Goal: Book appointment/travel/reservation

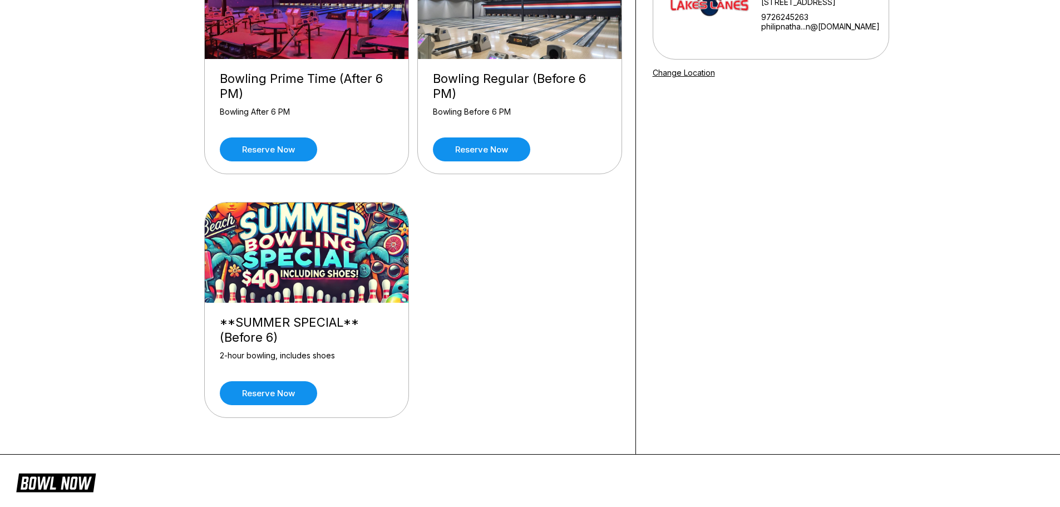
scroll to position [167, 0]
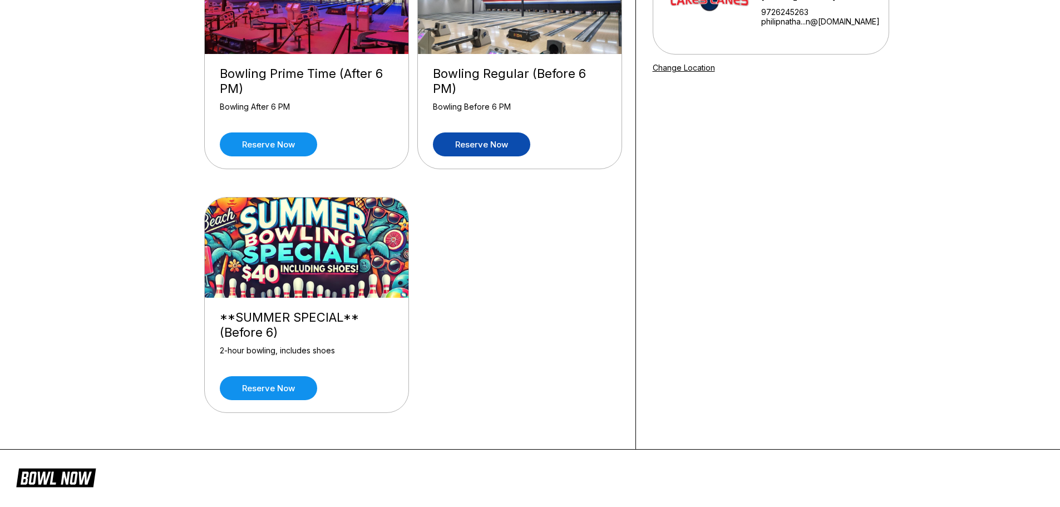
click at [484, 136] on link "Reserve now" at bounding box center [481, 144] width 97 height 24
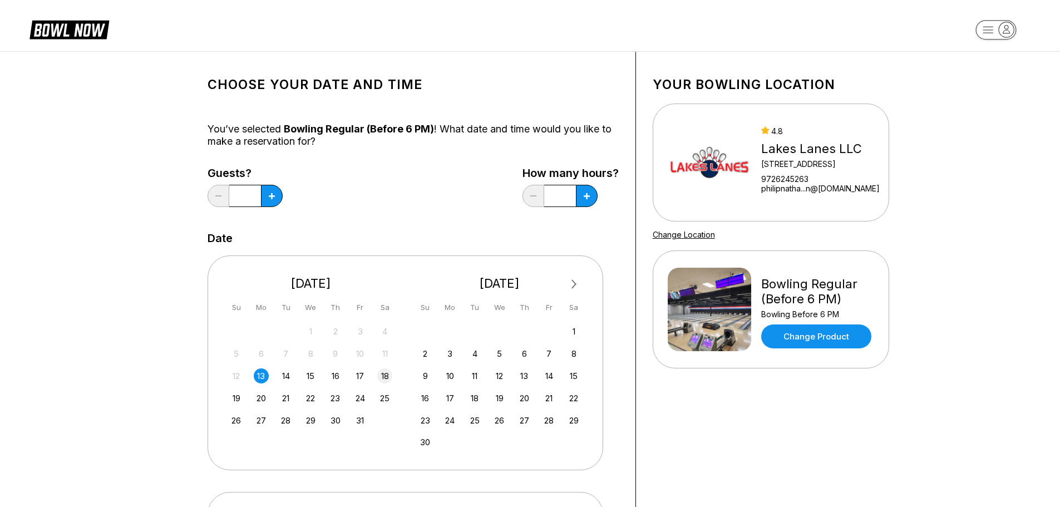
click at [382, 380] on div "18" at bounding box center [384, 375] width 15 height 15
click at [268, 202] on button at bounding box center [272, 196] width 22 height 22
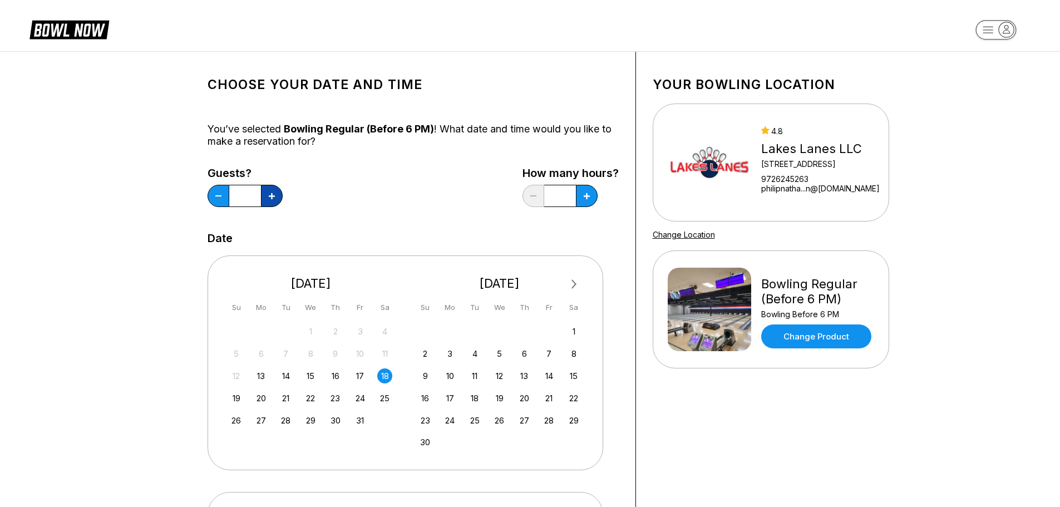
type input "*"
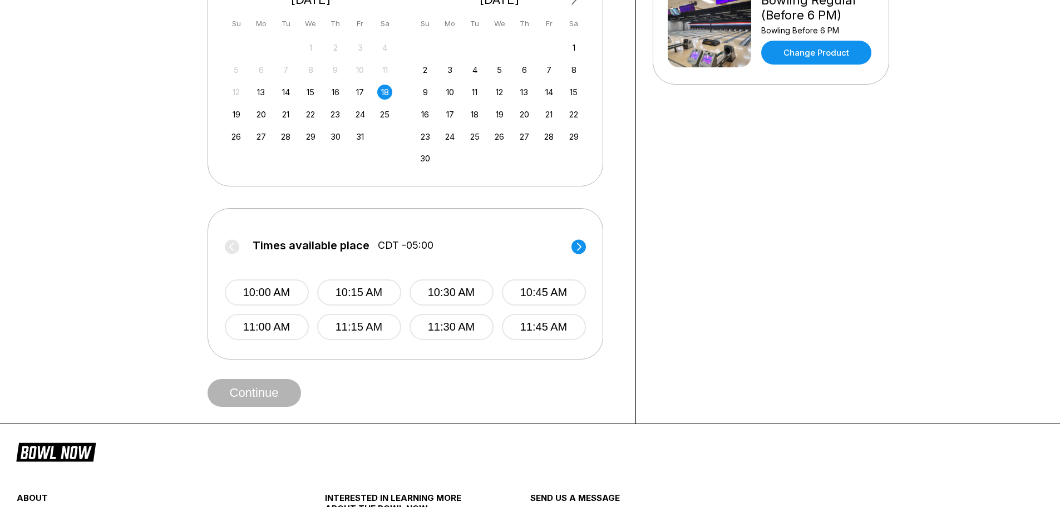
scroll to position [334, 0]
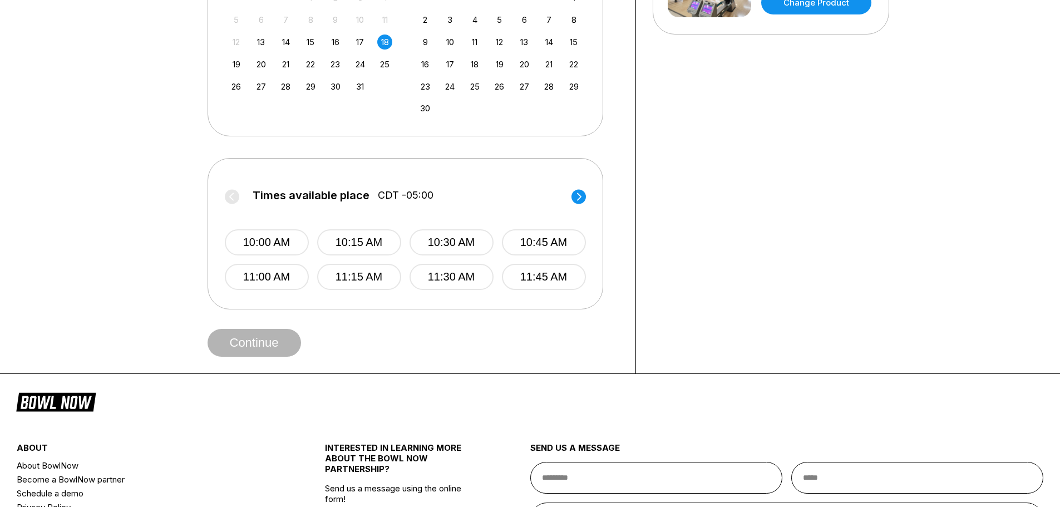
click at [578, 191] on circle at bounding box center [578, 196] width 14 height 14
click at [580, 199] on circle at bounding box center [578, 196] width 14 height 14
click at [579, 199] on circle at bounding box center [578, 196] width 14 height 14
click at [272, 242] on button "4:00 PM" at bounding box center [267, 242] width 84 height 26
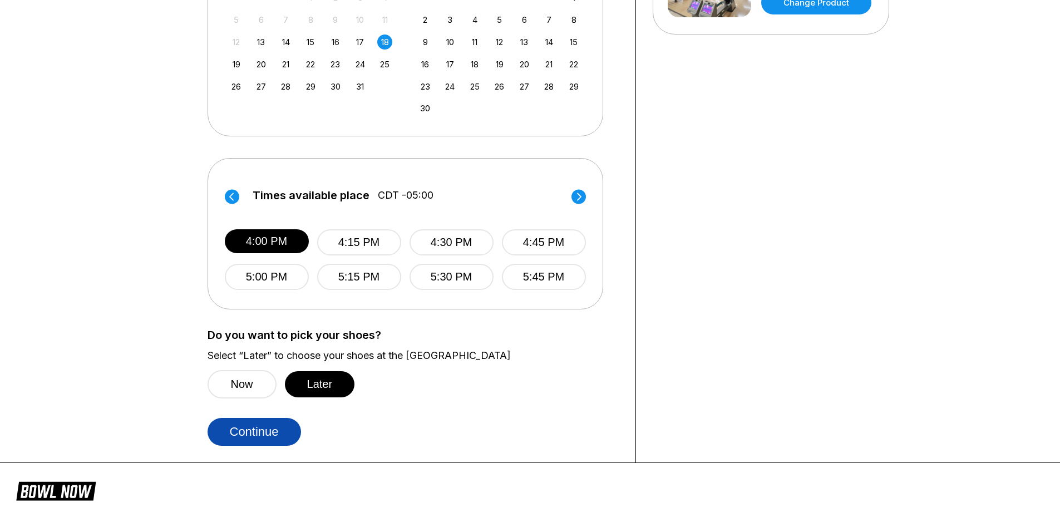
click at [281, 427] on button "Continue" at bounding box center [253, 432] width 93 height 28
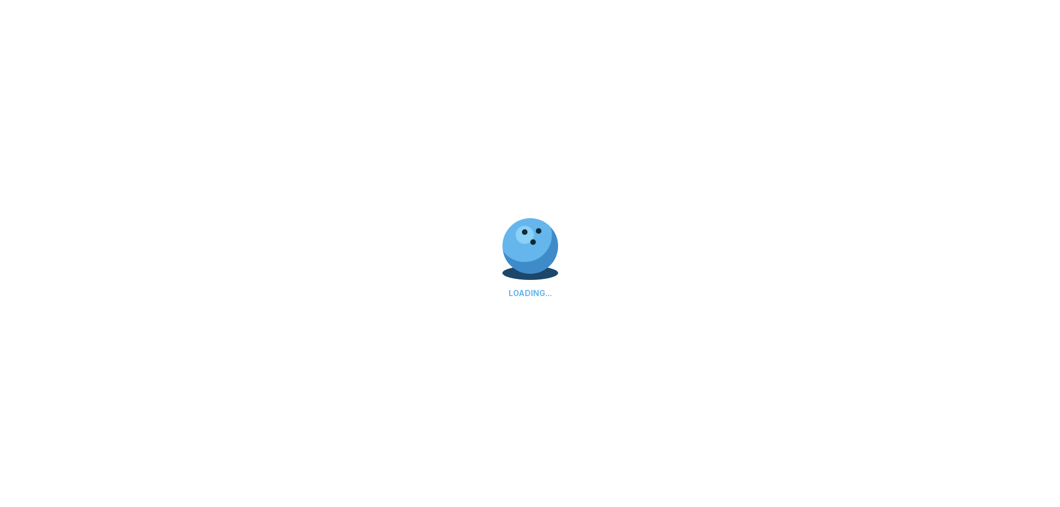
select select "**"
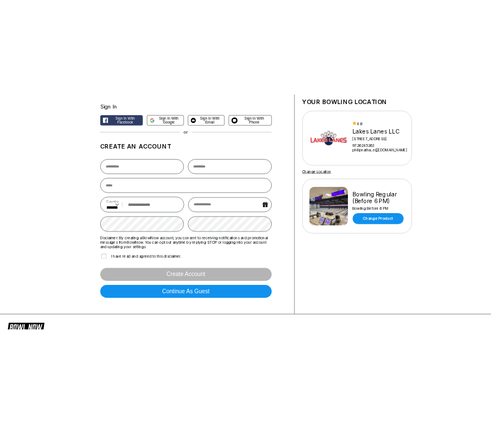
scroll to position [42, 0]
